Goal: Information Seeking & Learning: Find contact information

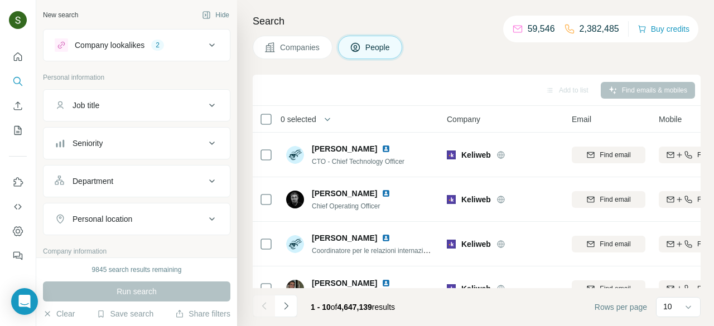
click at [290, 45] on span "Companies" at bounding box center [300, 47] width 41 height 11
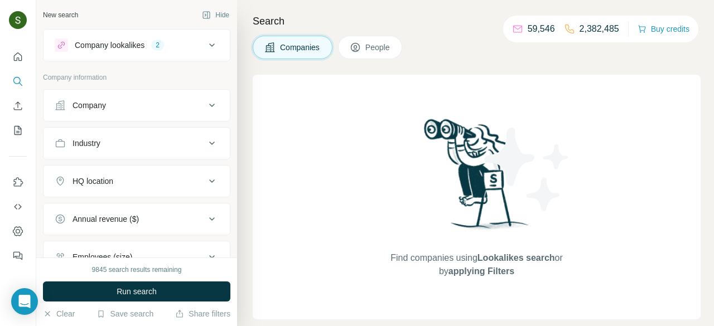
click at [172, 49] on div "Company lookalikes 2" at bounding box center [130, 44] width 151 height 13
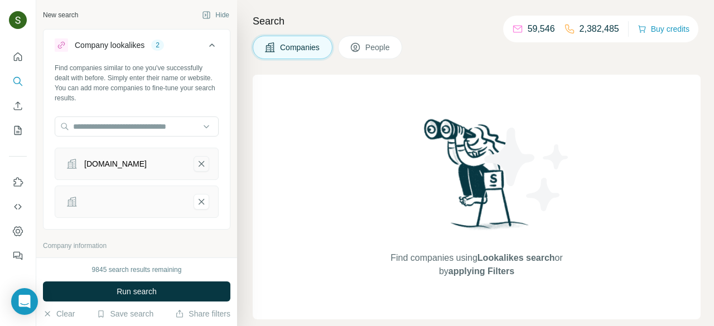
click at [201, 164] on icon "systemo.it-remove-button" at bounding box center [202, 164] width 6 height 6
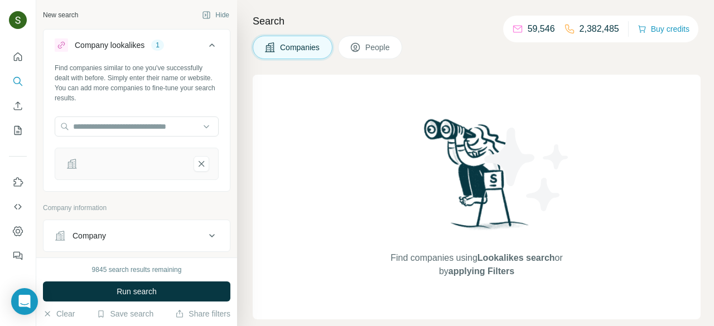
click at [201, 164] on icon "-remove-button" at bounding box center [202, 164] width 6 height 6
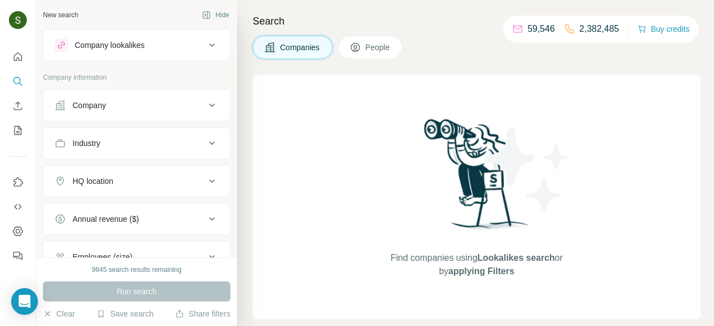
click at [175, 106] on div "Company" at bounding box center [130, 105] width 151 height 11
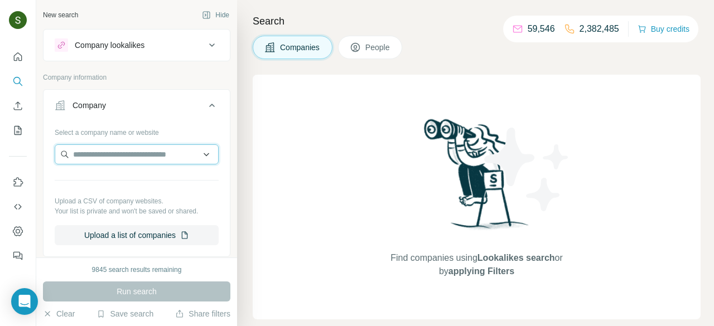
click at [146, 158] on input "text" at bounding box center [137, 154] width 164 height 20
paste input "*******"
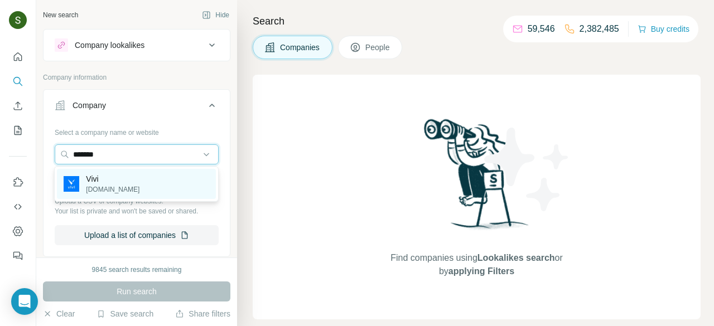
type input "*******"
click at [109, 192] on div "Vivi vivi.io" at bounding box center [136, 184] width 159 height 30
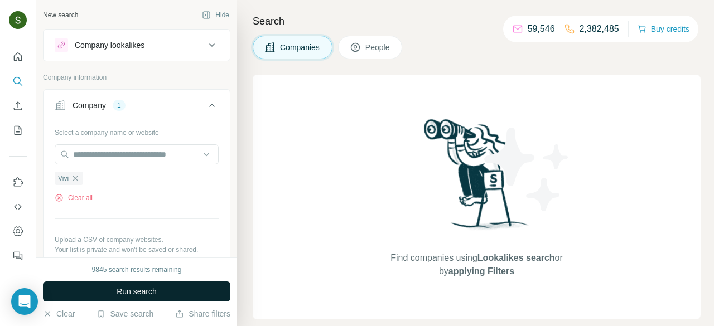
click at [128, 297] on span "Run search" at bounding box center [137, 291] width 40 height 11
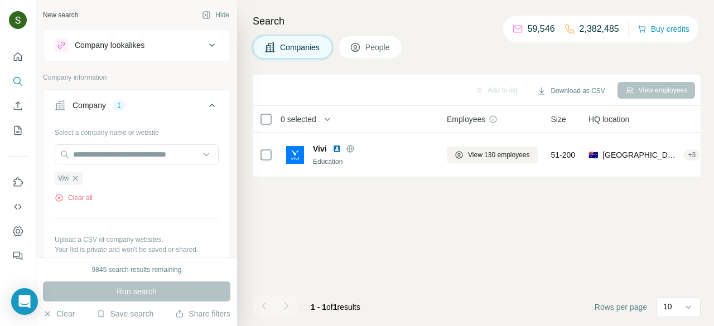
click at [384, 54] on button "People" at bounding box center [370, 47] width 65 height 23
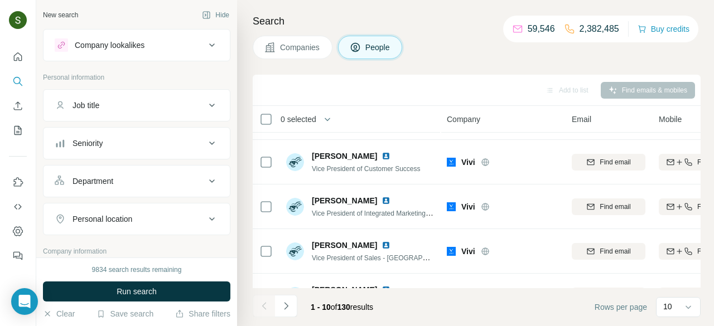
scroll to position [290, 0]
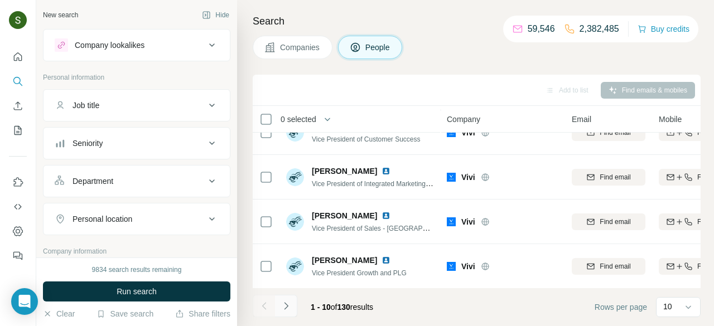
click at [287, 310] on icon "Navigate to next page" at bounding box center [286, 306] width 11 height 11
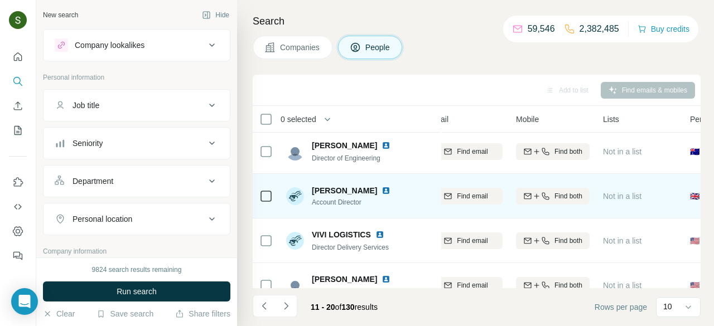
scroll to position [226, 144]
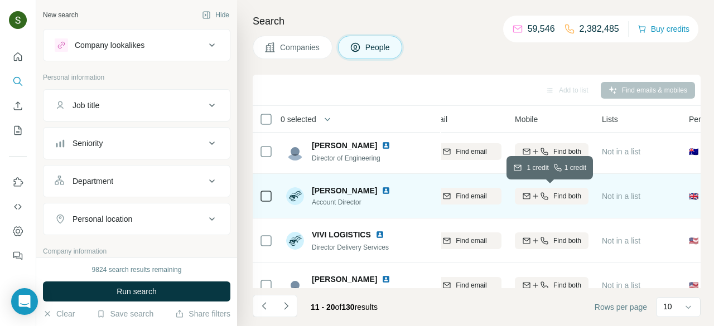
click at [545, 195] on icon "button" at bounding box center [544, 196] width 9 height 9
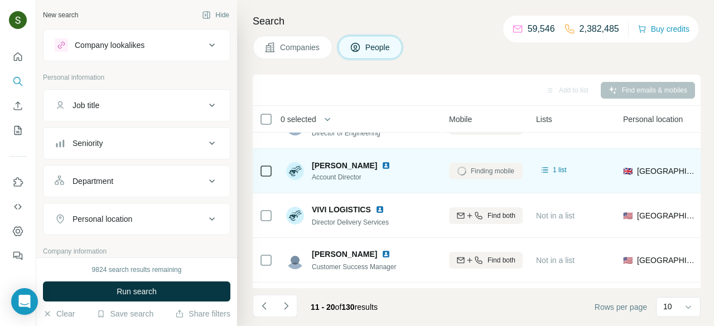
scroll to position [252, 210]
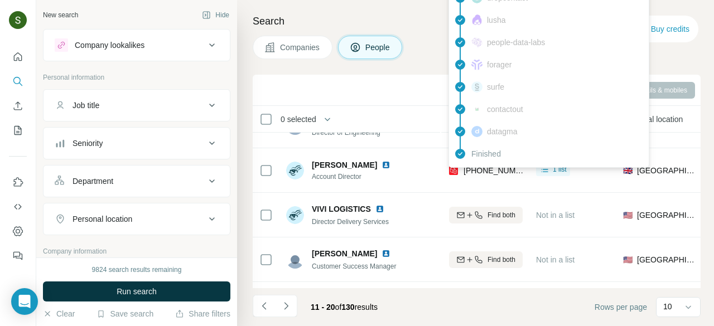
click at [486, 170] on span "+447762684837" at bounding box center [499, 170] width 70 height 9
copy tr "+447762684837"
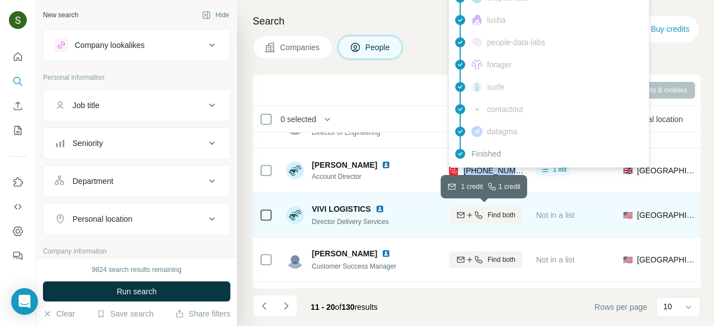
click at [473, 207] on button "Find both" at bounding box center [486, 215] width 74 height 17
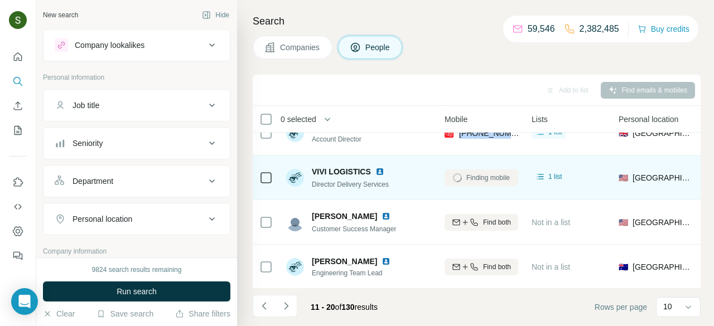
scroll to position [290, 214]
click at [260, 308] on icon "Navigate to previous page" at bounding box center [264, 306] width 11 height 11
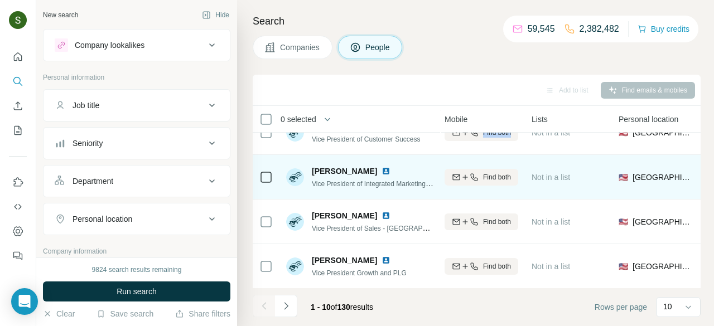
click at [316, 52] on button "Companies" at bounding box center [293, 47] width 80 height 23
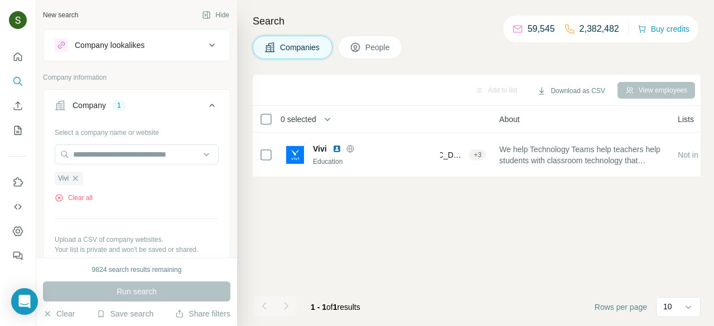
scroll to position [0, 214]
click at [83, 201] on button "Clear all" at bounding box center [74, 198] width 38 height 10
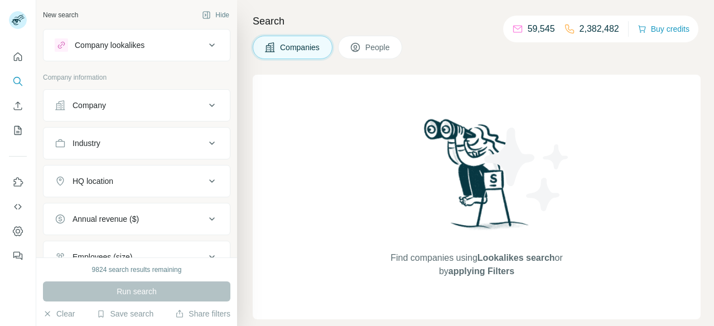
click at [157, 108] on div "Company" at bounding box center [130, 105] width 151 height 11
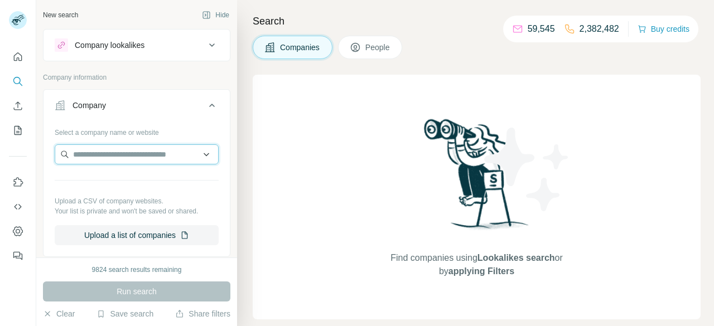
click at [127, 157] on input "text" at bounding box center [137, 154] width 164 height 20
paste input "*******"
click at [70, 159] on input "*******" at bounding box center [137, 154] width 164 height 20
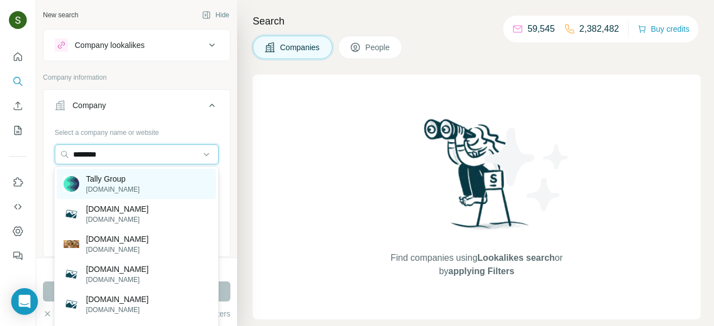
type input "********"
click at [139, 187] on div "Tally Group tally.co" at bounding box center [136, 184] width 159 height 30
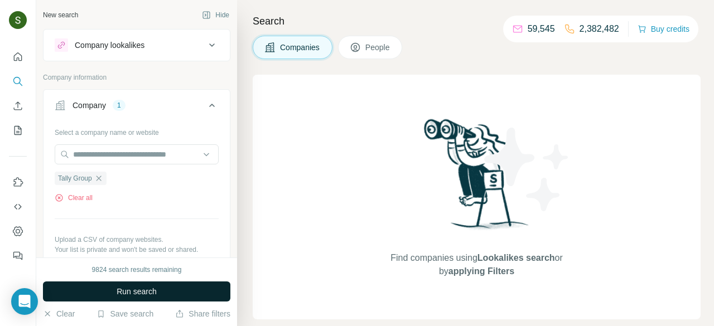
click at [169, 292] on button "Run search" at bounding box center [136, 292] width 187 height 20
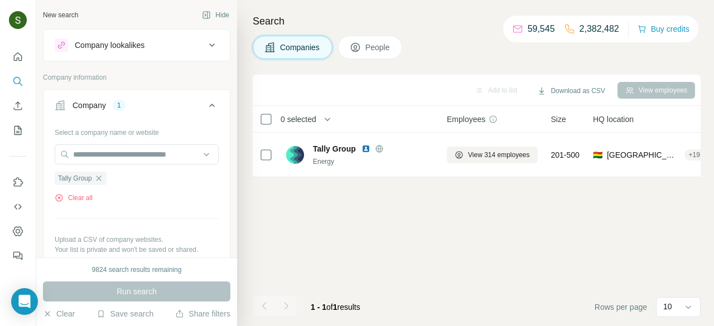
click at [378, 45] on span "People" at bounding box center [378, 47] width 26 height 11
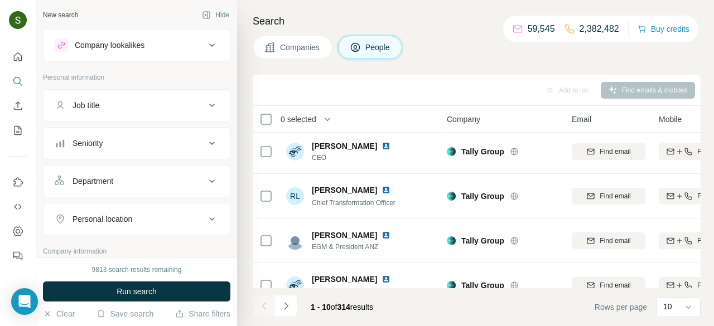
scroll to position [290, 0]
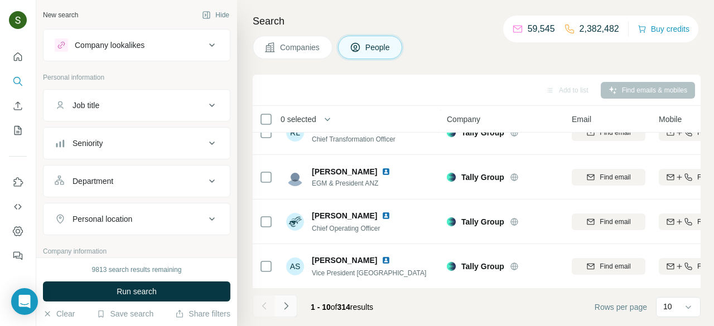
click at [286, 311] on icon "Navigate to next page" at bounding box center [286, 306] width 11 height 11
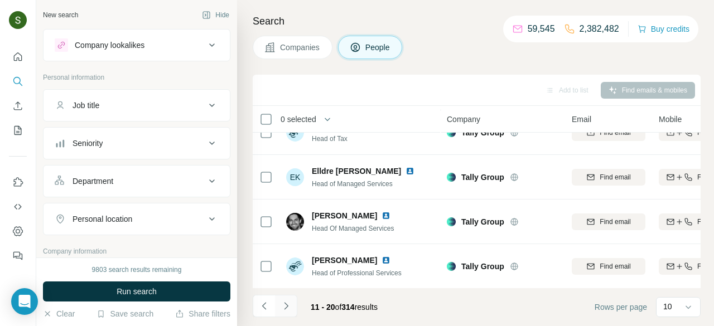
click at [288, 307] on icon "Navigate to next page" at bounding box center [286, 306] width 11 height 11
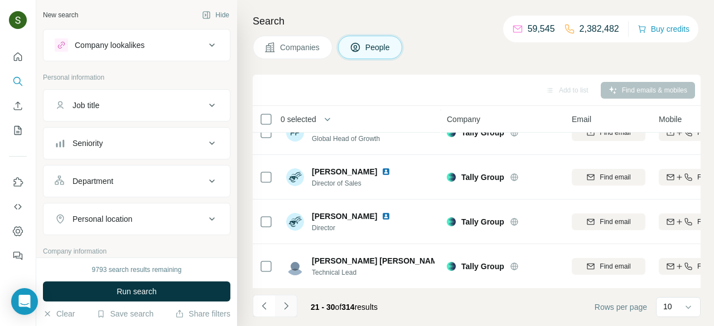
click at [290, 310] on icon "Navigate to next page" at bounding box center [286, 306] width 11 height 11
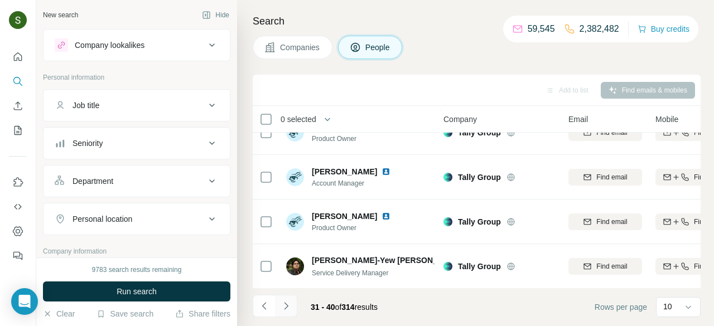
click at [292, 309] on button "Navigate to next page" at bounding box center [286, 306] width 22 height 22
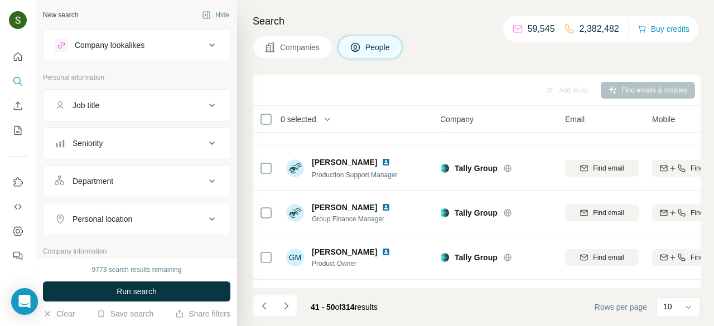
scroll to position [290, 7]
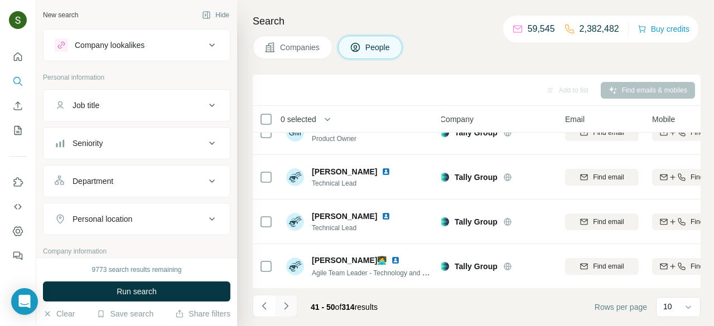
click at [289, 303] on icon "Navigate to next page" at bounding box center [286, 306] width 11 height 11
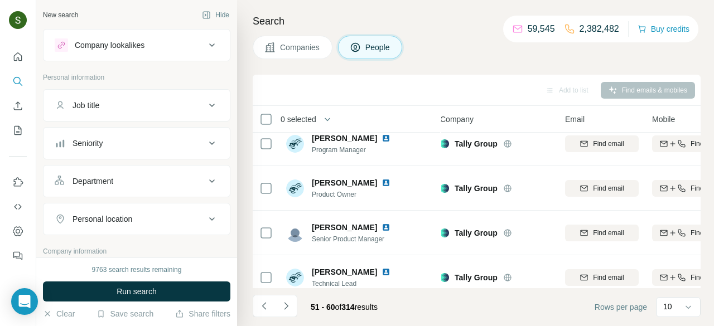
scroll to position [290, 7]
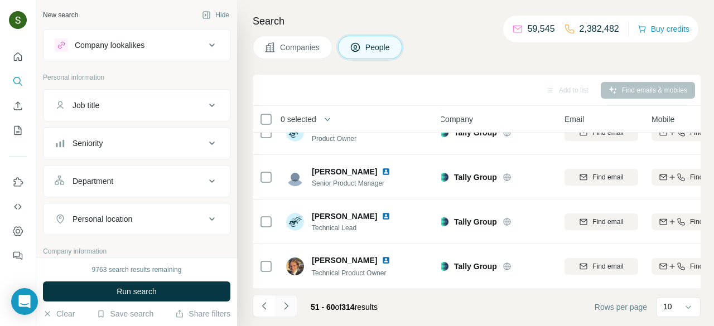
click at [281, 300] on button "Navigate to next page" at bounding box center [286, 306] width 22 height 22
click at [289, 307] on icon "Navigate to next page" at bounding box center [286, 306] width 11 height 11
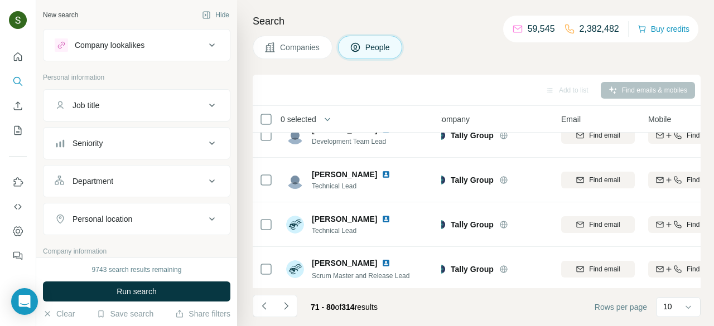
scroll to position [290, 11]
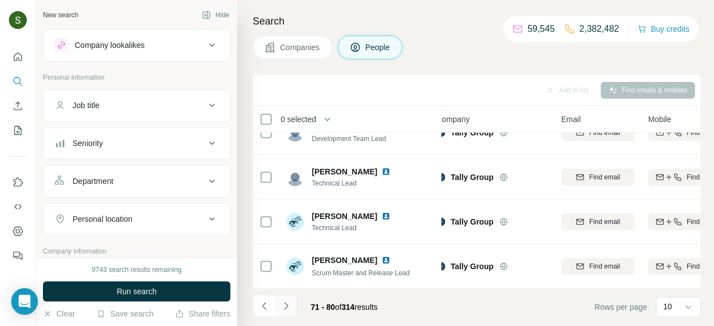
click at [290, 306] on icon "Navigate to next page" at bounding box center [286, 306] width 11 height 11
click at [292, 301] on button "Navigate to next page" at bounding box center [286, 306] width 22 height 22
click at [287, 314] on button "Navigate to next page" at bounding box center [286, 306] width 22 height 22
click at [292, 304] on button "Navigate to next page" at bounding box center [286, 306] width 22 height 22
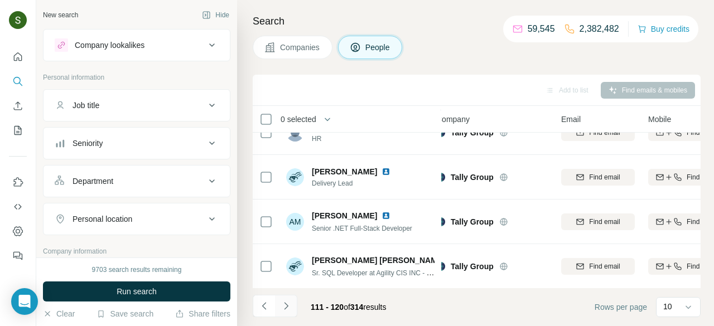
click at [290, 303] on icon "Navigate to next page" at bounding box center [286, 306] width 11 height 11
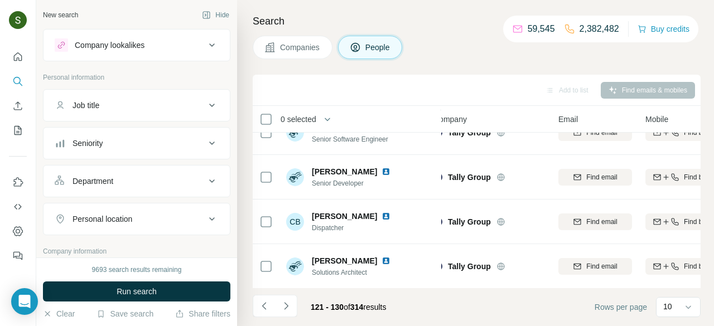
scroll to position [0, 13]
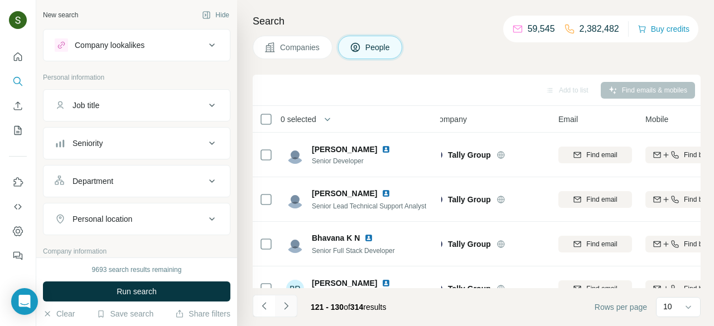
click at [284, 313] on button "Navigate to next page" at bounding box center [286, 306] width 22 height 22
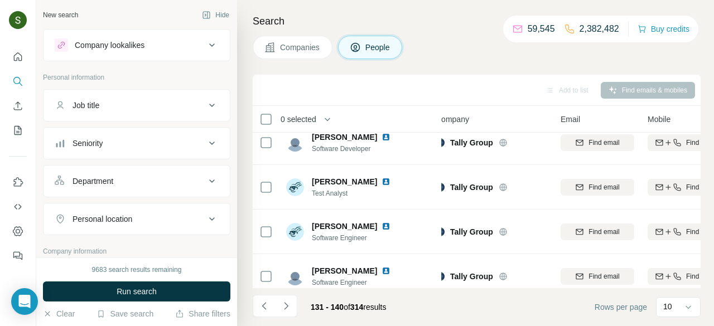
scroll to position [290, 11]
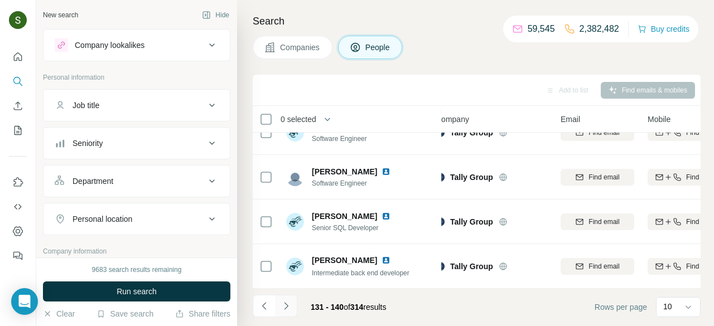
click at [290, 305] on icon "Navigate to next page" at bounding box center [286, 306] width 11 height 11
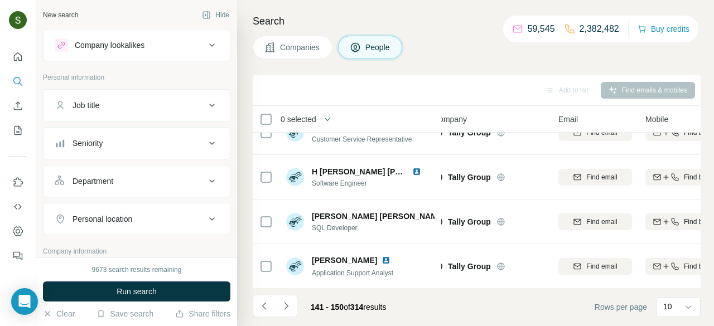
scroll to position [0, 13]
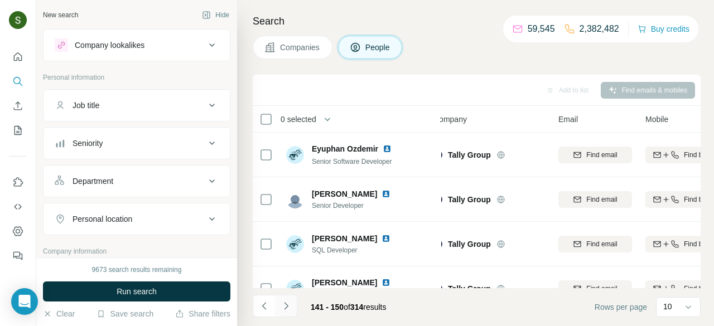
click at [292, 306] on button "Navigate to next page" at bounding box center [286, 306] width 22 height 22
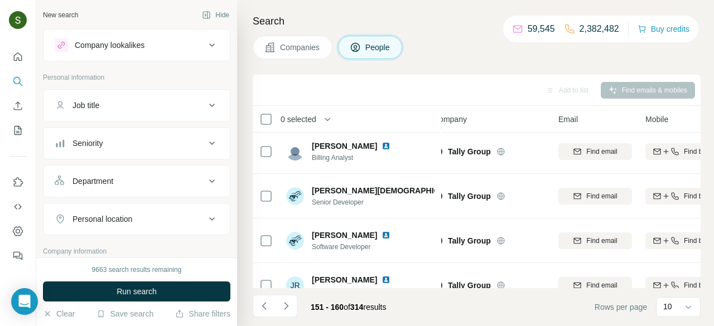
scroll to position [290, 13]
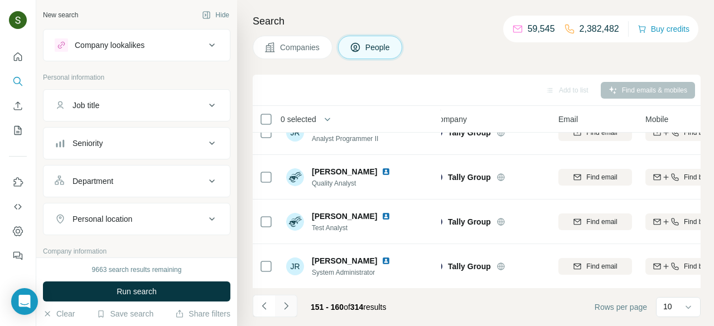
click at [291, 305] on button "Navigate to next page" at bounding box center [286, 306] width 22 height 22
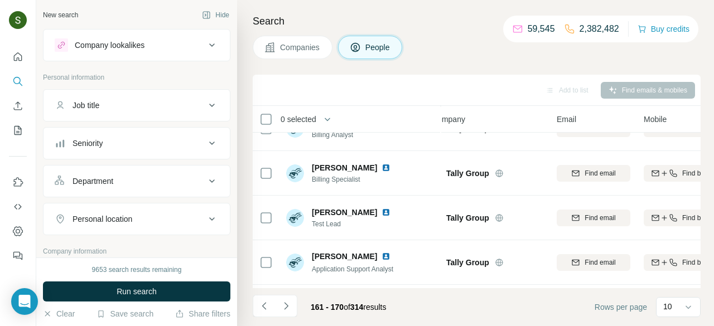
scroll to position [290, 15]
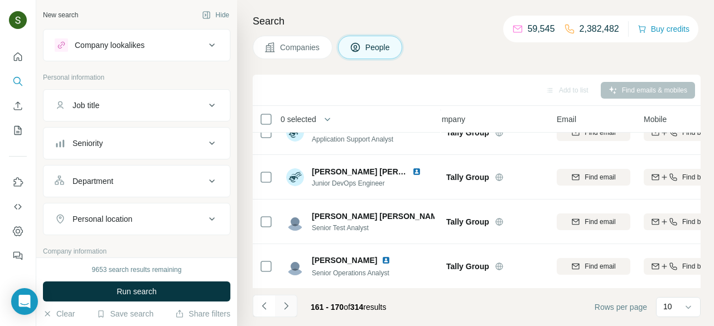
click at [288, 307] on icon "Navigate to next page" at bounding box center [286, 306] width 11 height 11
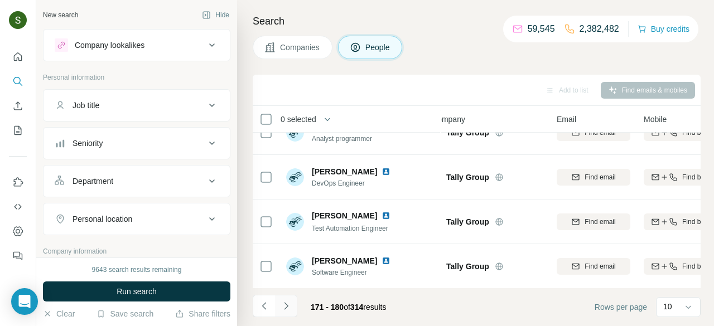
click at [296, 302] on button "Navigate to next page" at bounding box center [286, 306] width 22 height 22
click at [281, 307] on icon "Navigate to next page" at bounding box center [286, 306] width 11 height 11
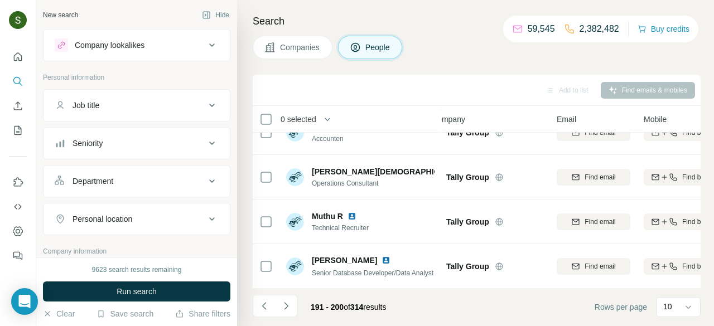
scroll to position [0, 15]
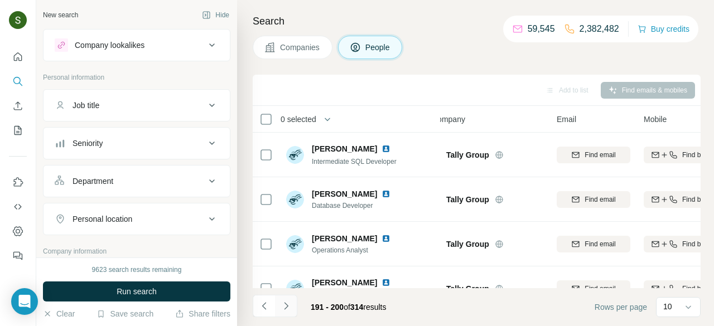
click at [288, 308] on icon "Navigate to next page" at bounding box center [286, 306] width 11 height 11
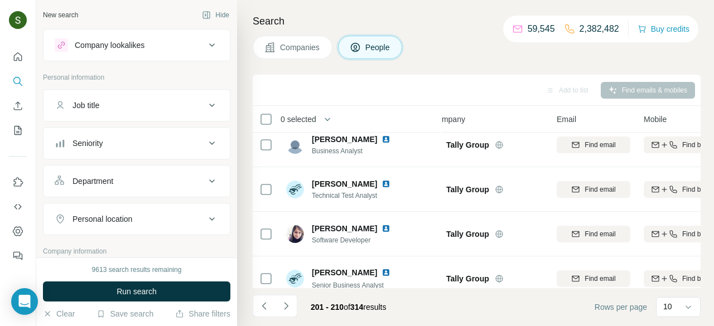
scroll to position [290, 15]
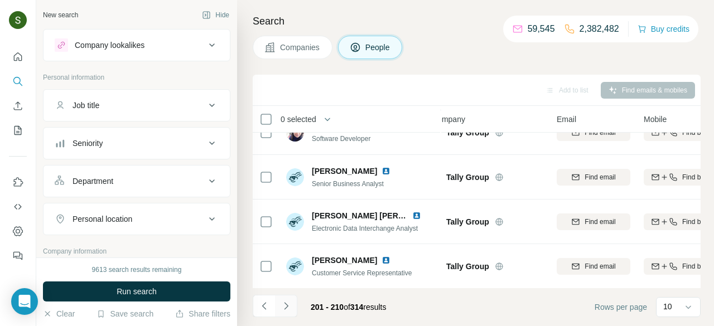
click at [290, 306] on icon "Navigate to next page" at bounding box center [286, 306] width 11 height 11
click at [292, 300] on button "Navigate to next page" at bounding box center [286, 306] width 22 height 22
click at [291, 303] on div at bounding box center [286, 306] width 22 height 22
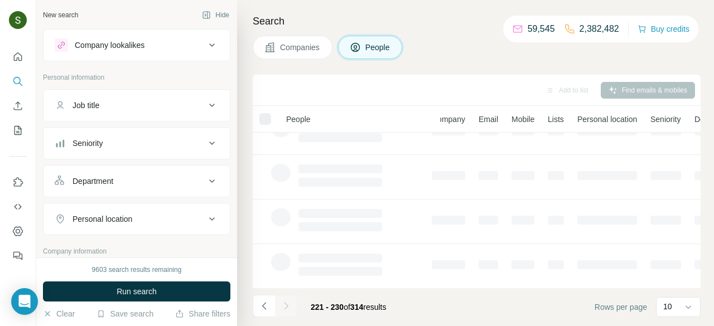
click at [286, 306] on div at bounding box center [286, 306] width 22 height 22
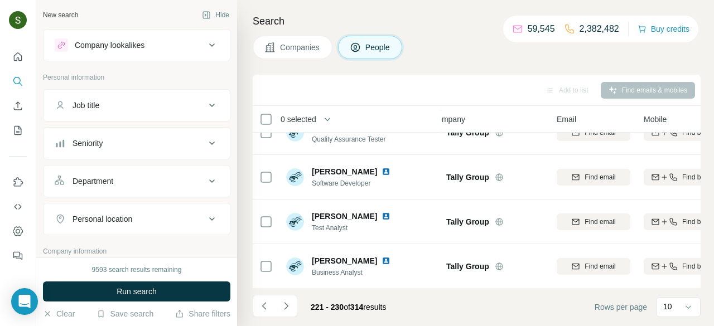
scroll to position [0, 0]
click at [288, 306] on icon "Navigate to next page" at bounding box center [286, 306] width 11 height 11
click at [286, 307] on icon "Navigate to next page" at bounding box center [286, 305] width 4 height 7
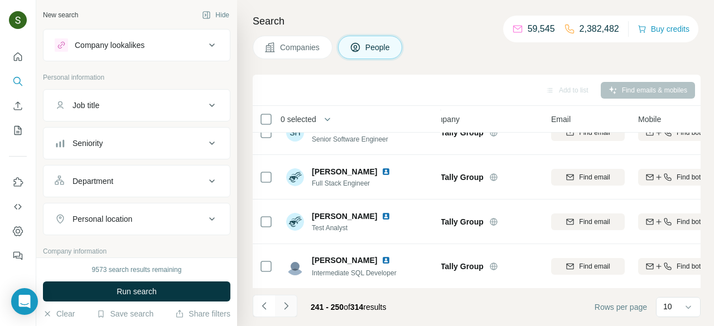
click at [293, 308] on button "Navigate to next page" at bounding box center [286, 306] width 22 height 22
click at [287, 306] on icon "Navigate to next page" at bounding box center [286, 305] width 4 height 7
click at [284, 303] on icon "Navigate to next page" at bounding box center [286, 306] width 11 height 11
click at [291, 300] on button "Navigate to next page" at bounding box center [286, 306] width 22 height 22
click at [287, 306] on icon "Navigate to next page" at bounding box center [286, 305] width 4 height 7
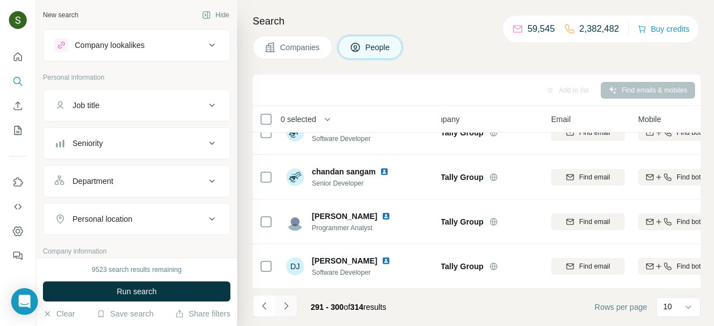
click at [286, 305] on icon "Navigate to next page" at bounding box center [286, 306] width 11 height 11
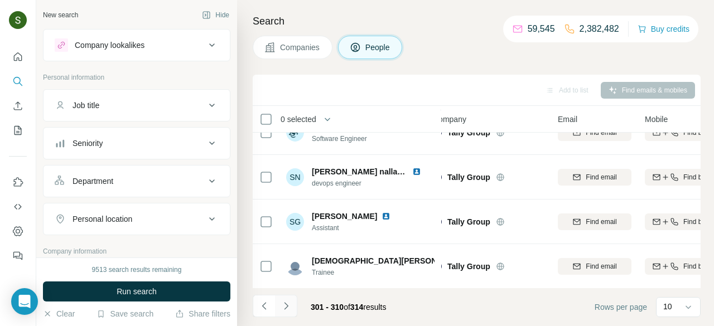
click at [288, 306] on icon "Navigate to next page" at bounding box center [286, 306] width 11 height 11
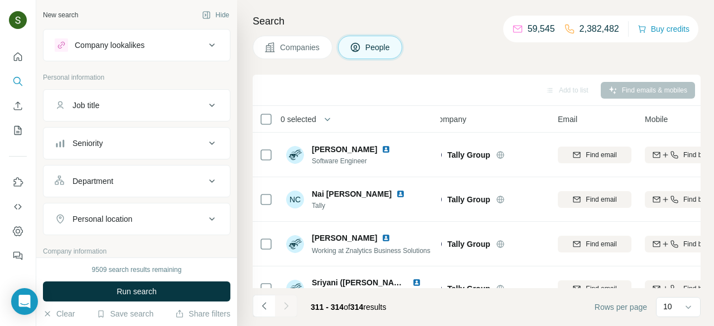
click at [302, 50] on span "Companies" at bounding box center [300, 47] width 41 height 11
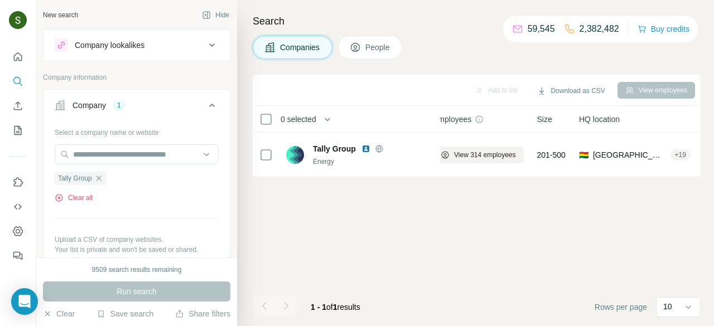
click at [83, 199] on button "Clear all" at bounding box center [74, 198] width 38 height 10
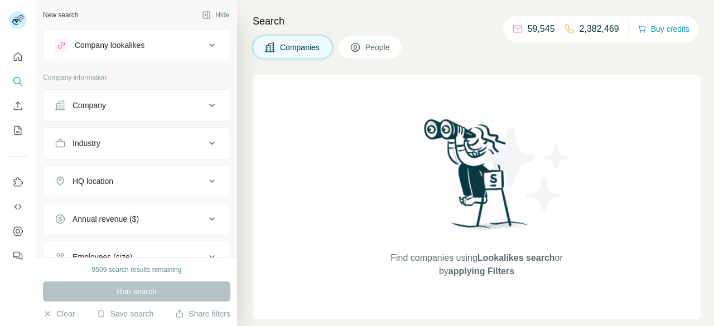
click at [152, 104] on div "Company" at bounding box center [130, 105] width 151 height 11
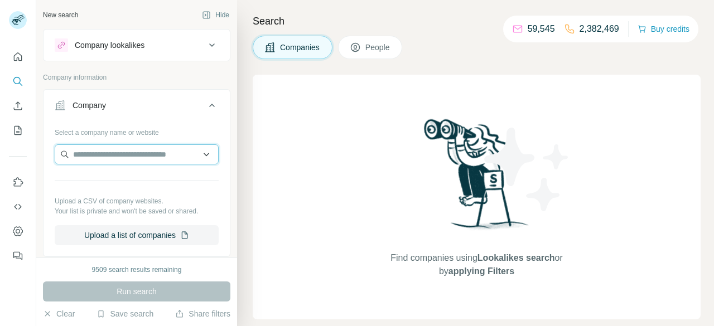
click at [140, 155] on input "text" at bounding box center [137, 154] width 164 height 20
paste input "**********"
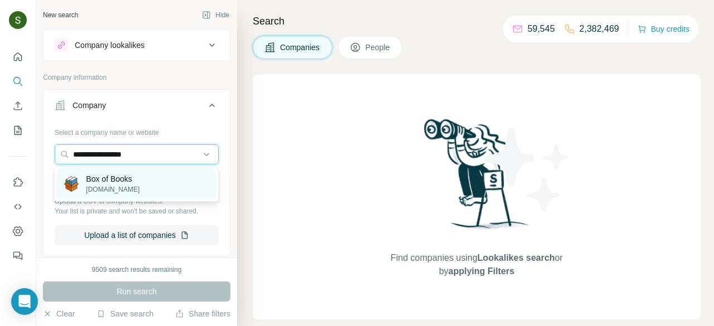
type input "**********"
click at [125, 183] on p "Box of Books" at bounding box center [113, 178] width 54 height 11
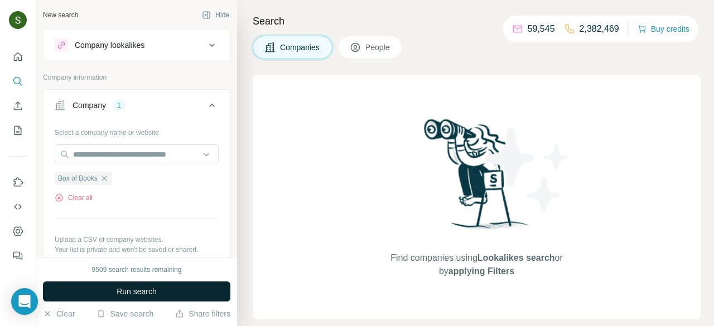
click at [160, 296] on button "Run search" at bounding box center [136, 292] width 187 height 20
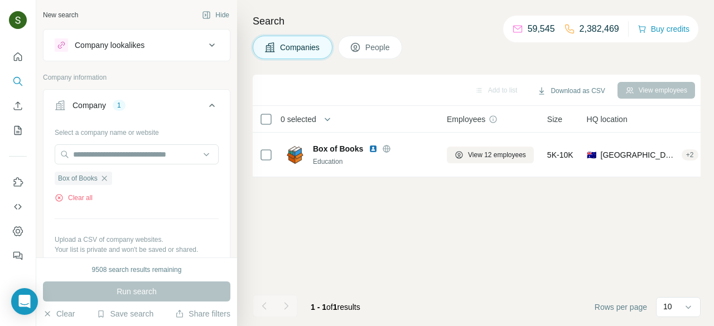
click at [379, 55] on button "People" at bounding box center [370, 47] width 65 height 23
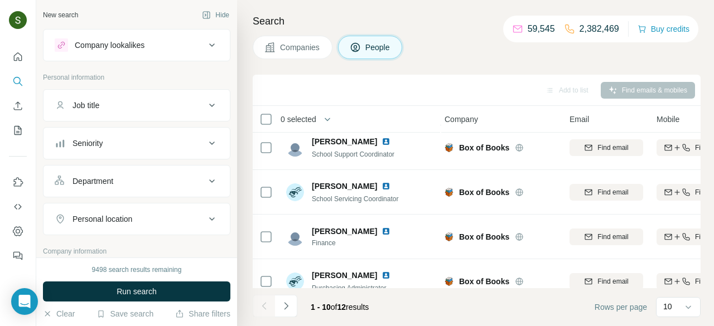
scroll to position [290, 2]
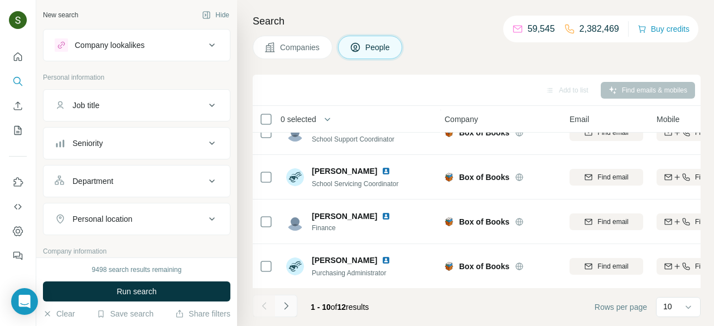
click at [290, 313] on button "Navigate to next page" at bounding box center [286, 306] width 22 height 22
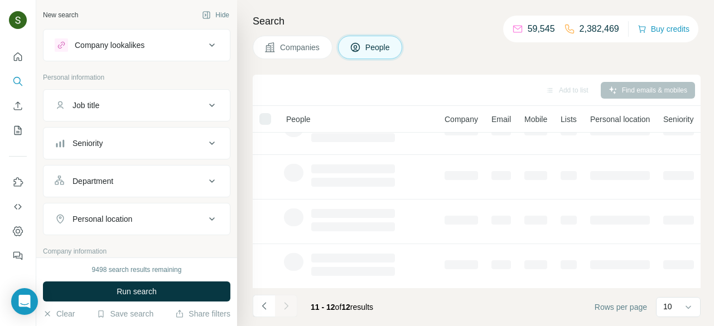
scroll to position [0, 2]
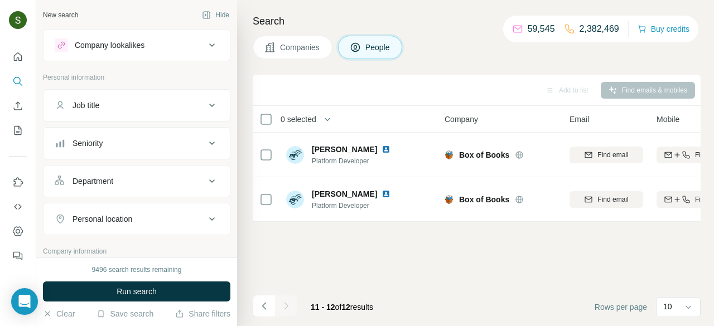
click at [306, 46] on span "Companies" at bounding box center [300, 47] width 41 height 11
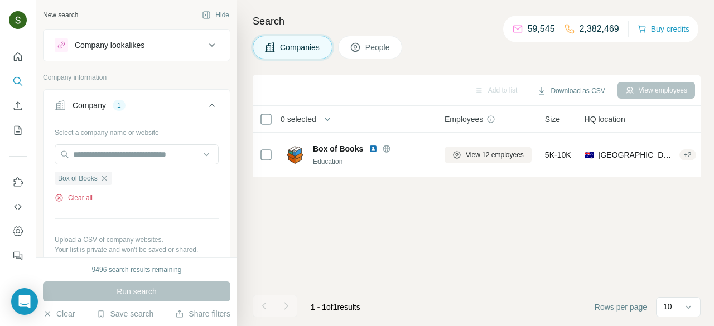
click at [90, 197] on button "Clear all" at bounding box center [74, 198] width 38 height 10
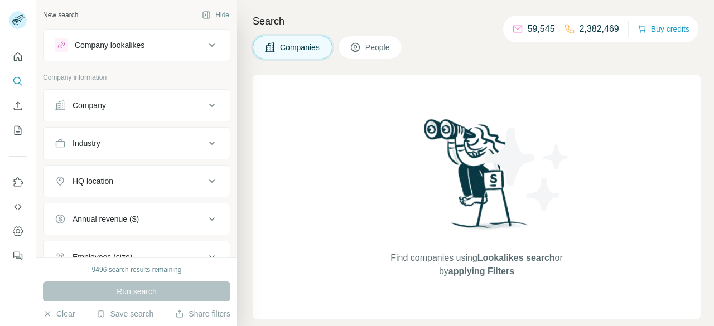
click at [160, 114] on button "Company" at bounding box center [137, 105] width 186 height 27
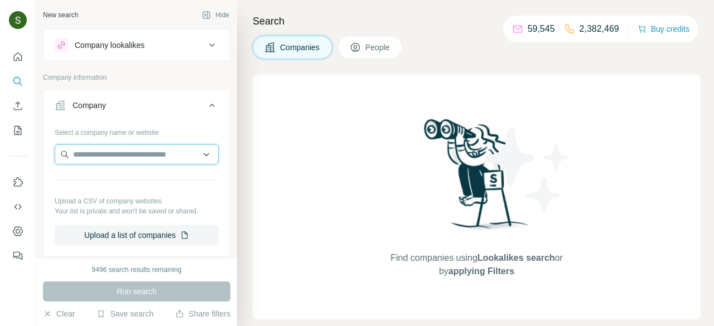
click at [168, 150] on input "text" at bounding box center [137, 154] width 164 height 20
paste input "**********"
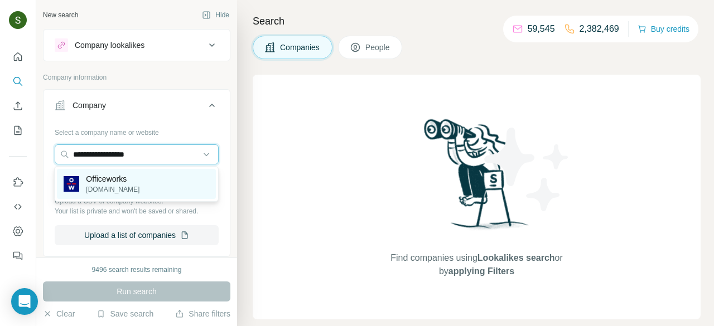
type input "**********"
click at [106, 184] on p "Officeworks" at bounding box center [113, 178] width 54 height 11
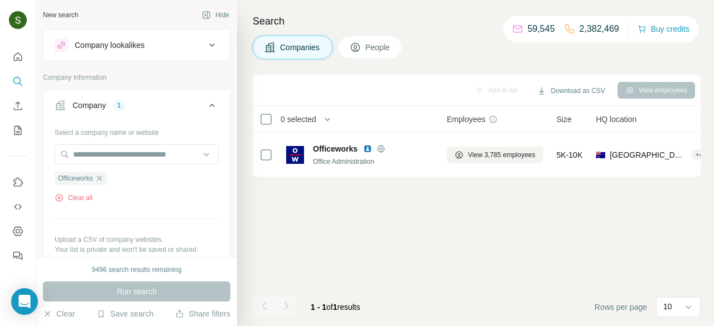
click at [384, 56] on button "People" at bounding box center [370, 47] width 65 height 23
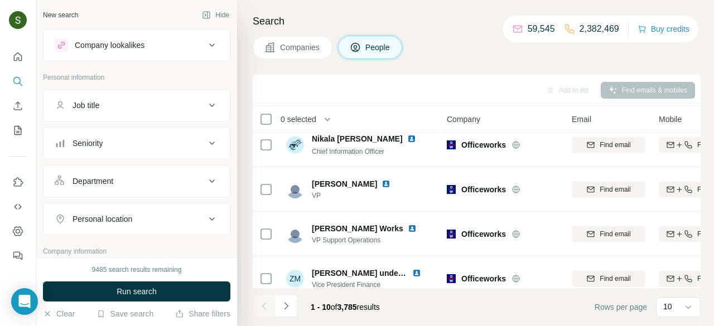
scroll to position [290, 2]
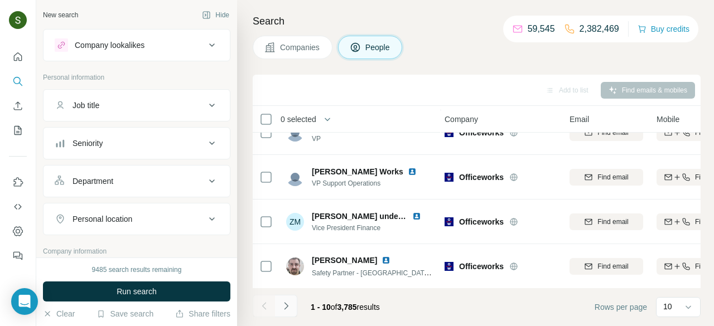
click at [293, 311] on button "Navigate to next page" at bounding box center [286, 306] width 22 height 22
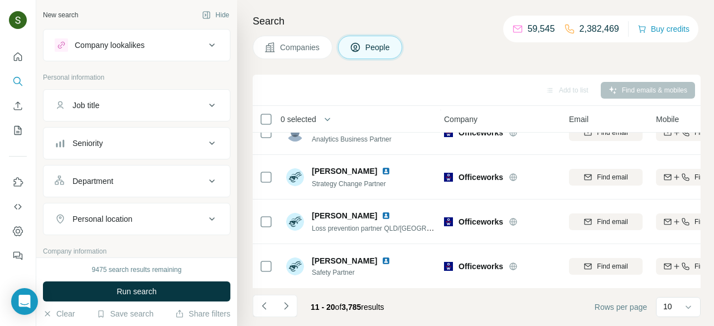
scroll to position [290, 3]
click at [287, 306] on icon "Navigate to next page" at bounding box center [286, 305] width 4 height 7
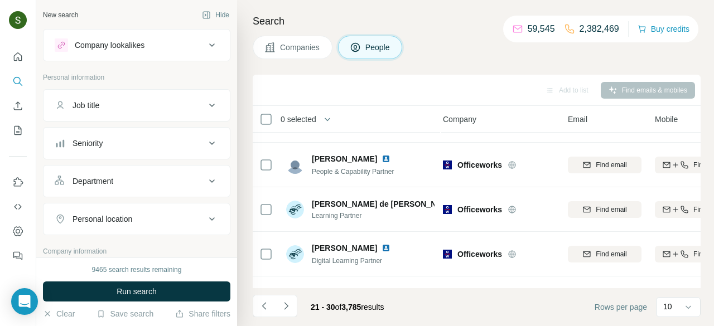
scroll to position [290, 4]
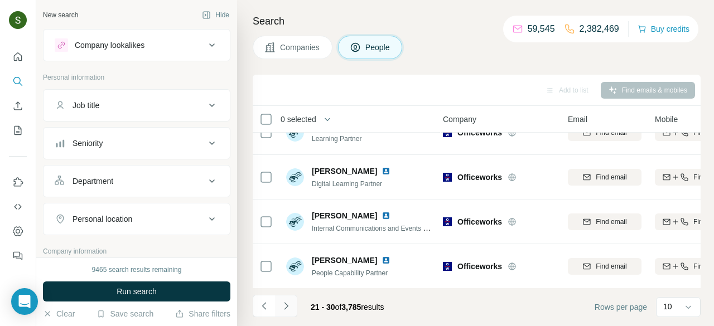
click at [288, 306] on icon "Navigate to next page" at bounding box center [286, 306] width 11 height 11
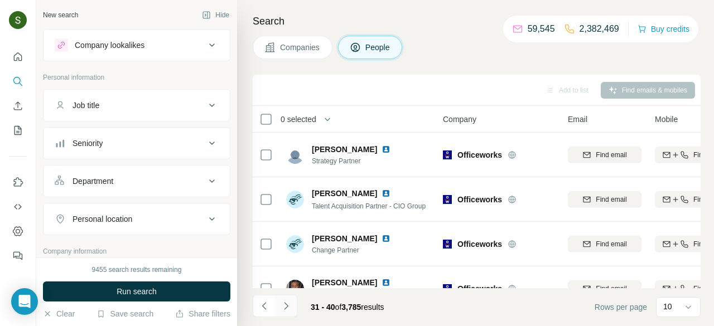
click at [285, 304] on icon "Navigate to next page" at bounding box center [286, 305] width 4 height 7
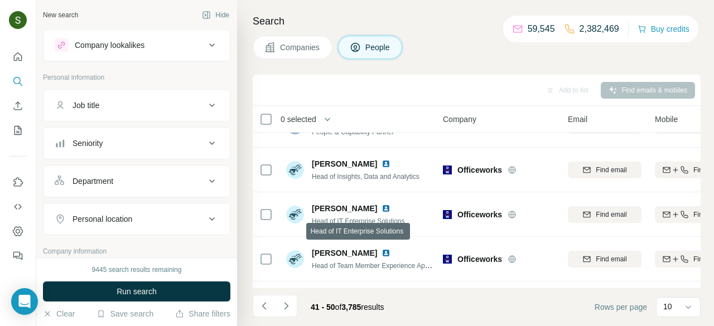
scroll to position [290, 12]
